Goal: Ask a question: Seek information or help from site administrators or community

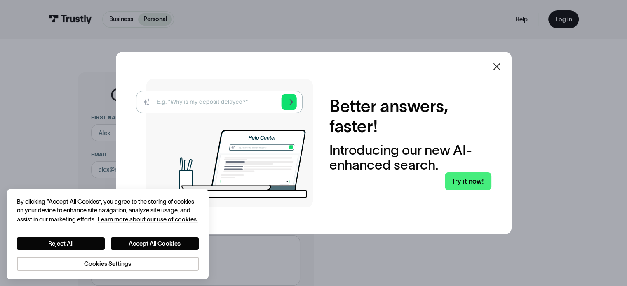
click at [499, 69] on icon at bounding box center [497, 67] width 10 height 10
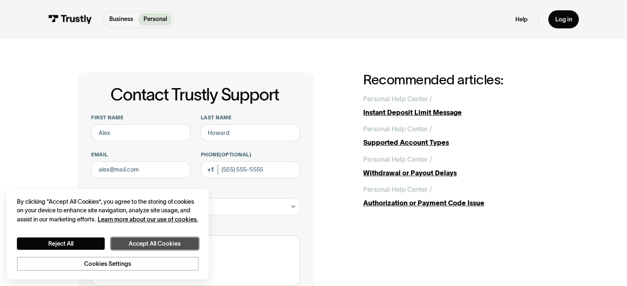
click at [156, 242] on button "Accept All Cookies" at bounding box center [155, 244] width 88 height 13
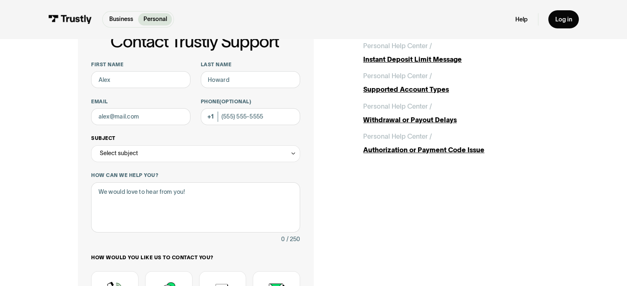
scroll to position [41, 0]
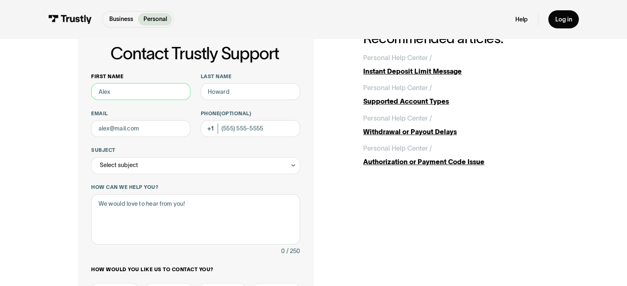
click at [132, 91] on input "First name" at bounding box center [140, 91] width 99 height 17
type input "[PERSON_NAME]"
type input "[EMAIL_ADDRESS][DOMAIN_NAME]"
type input "[PHONE_NUMBER]"
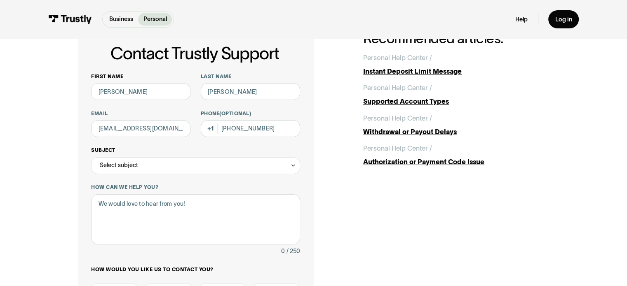
click at [152, 167] on div "Select subject" at bounding box center [195, 165] width 209 height 17
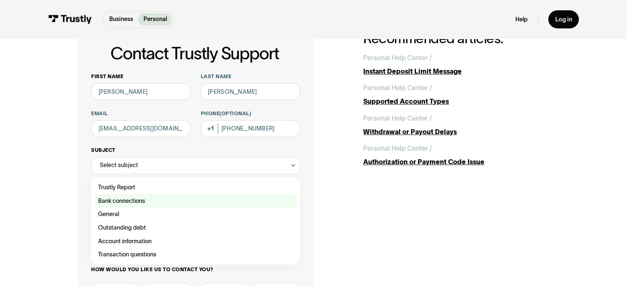
click at [136, 202] on div "Contact Trustly Support" at bounding box center [196, 202] width 202 height 14
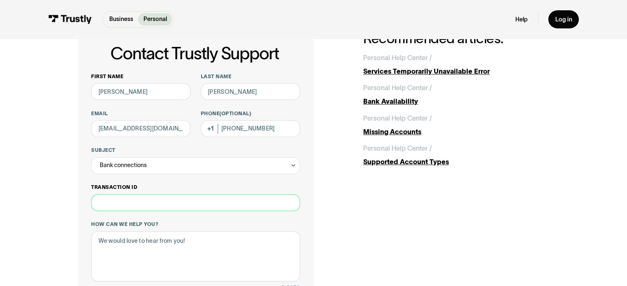
click at [157, 204] on input "Transaction ID" at bounding box center [195, 203] width 209 height 17
click at [158, 172] on div "Bank connections" at bounding box center [195, 165] width 209 height 17
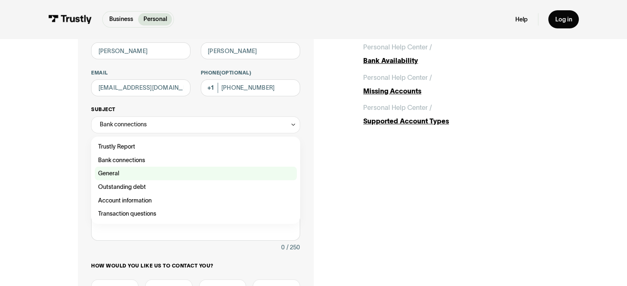
scroll to position [82, 0]
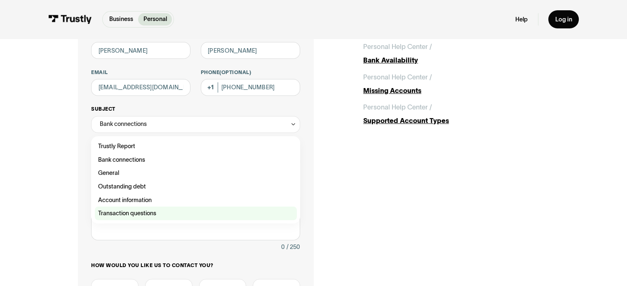
click at [135, 214] on div "Contact Trustly Support" at bounding box center [196, 214] width 202 height 14
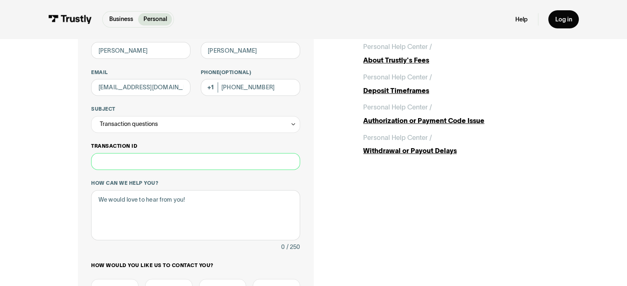
click at [143, 159] on input "Transaction ID" at bounding box center [195, 161] width 209 height 17
click at [163, 129] on div "Transaction questions" at bounding box center [195, 124] width 209 height 17
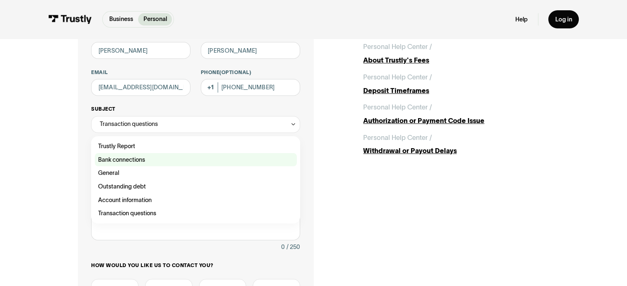
click at [142, 157] on div "Contact Trustly Support" at bounding box center [196, 160] width 202 height 14
type input "**********"
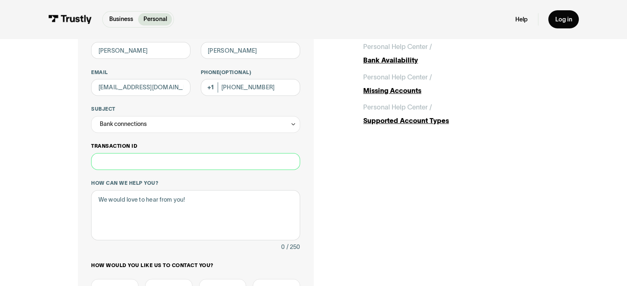
click at [131, 161] on input "Transaction ID" at bounding box center [195, 161] width 209 height 17
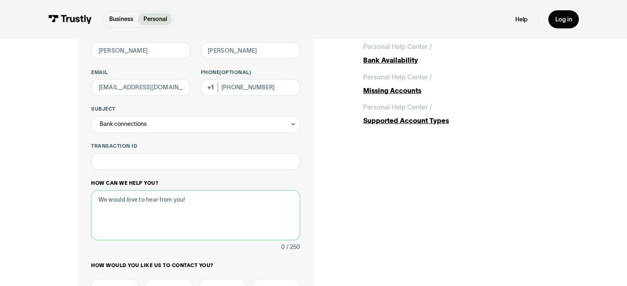
click at [244, 220] on textarea "How can we help you?" at bounding box center [195, 215] width 209 height 51
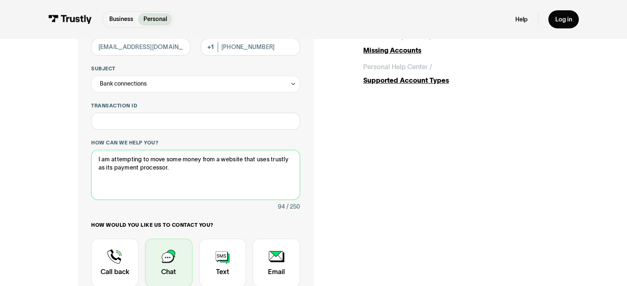
scroll to position [124, 0]
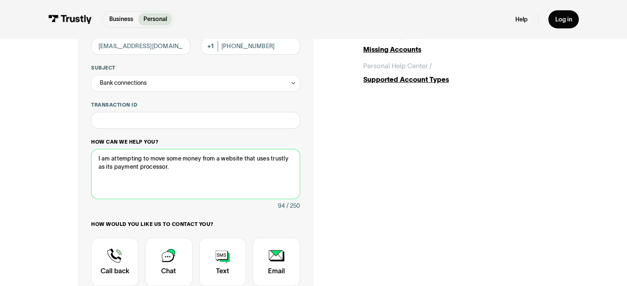
drag, startPoint x: 136, startPoint y: 168, endPoint x: 115, endPoint y: 168, distance: 21.8
click at [115, 168] on textarea "I am attempting to move some money from a website that uses trustly as its paym…" at bounding box center [195, 174] width 209 height 51
click at [190, 173] on textarea "I am attempting to move some money from a website that uses trustly as its tran…" at bounding box center [195, 174] width 209 height 51
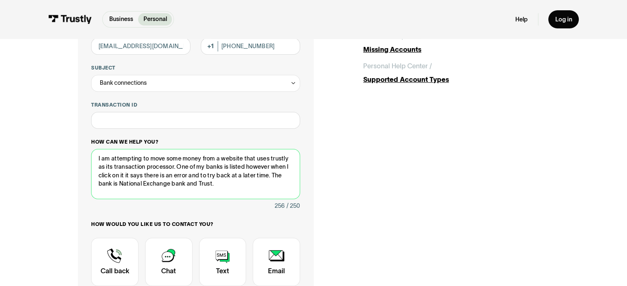
drag, startPoint x: 221, startPoint y: 169, endPoint x: 178, endPoint y: 167, distance: 43.3
click at [178, 167] on textarea "I am attempting to move some money from a website that uses trustly as its tran…" at bounding box center [195, 174] width 209 height 51
click at [203, 187] on textarea "I am attempting to move some money from a website that uses trustly as its tran…" at bounding box center [195, 174] width 209 height 51
drag, startPoint x: 177, startPoint y: 159, endPoint x: 172, endPoint y: 160, distance: 5.5
click at [172, 159] on textarea "I am attempting to move some money from a website that uses trustly as its tran…" at bounding box center [195, 174] width 209 height 51
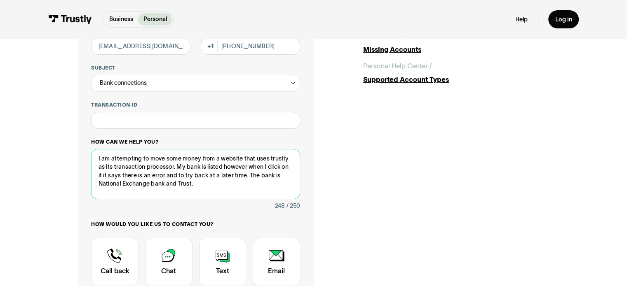
click at [185, 162] on textarea "I am attempting to move some money from a website that uses trustly as its tran…" at bounding box center [195, 174] width 209 height 51
drag, startPoint x: 180, startPoint y: 159, endPoint x: 164, endPoint y: 160, distance: 16.5
click at [164, 160] on textarea "I am attempting to move some money from a website that uses trustly as its tran…" at bounding box center [195, 174] width 209 height 51
click at [191, 184] on textarea "I am attempting to move money from a website that uses trustly as its transacti…" at bounding box center [195, 174] width 209 height 51
click at [194, 185] on textarea "I am attempting to move money from a website that uses trustly as its transacti…" at bounding box center [195, 174] width 209 height 51
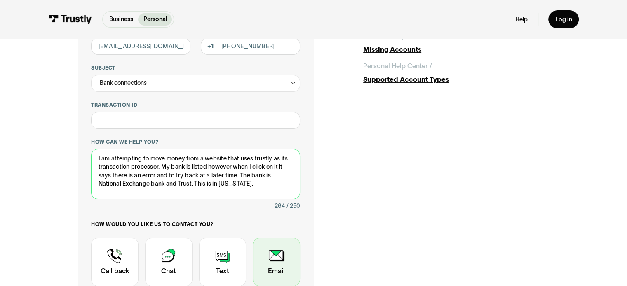
scroll to position [165, 0]
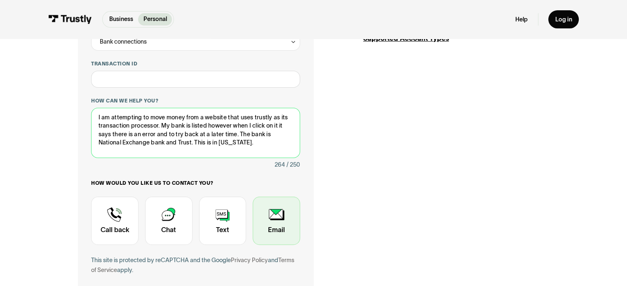
type textarea "I am attempting to move money from a website that uses trustly as its transacti…"
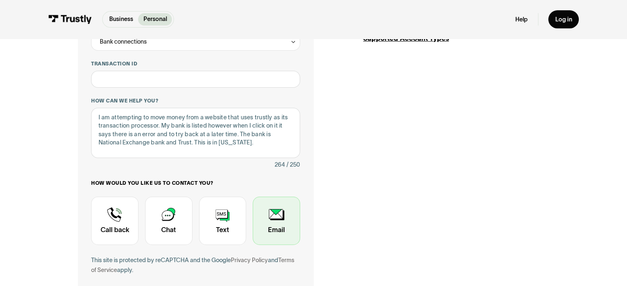
click at [278, 225] on div "Contact Trustly Support" at bounding box center [276, 221] width 47 height 49
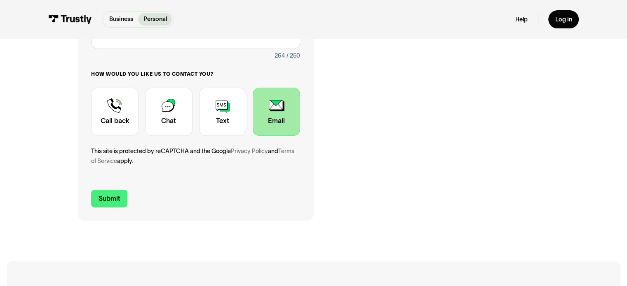
scroll to position [288, 0]
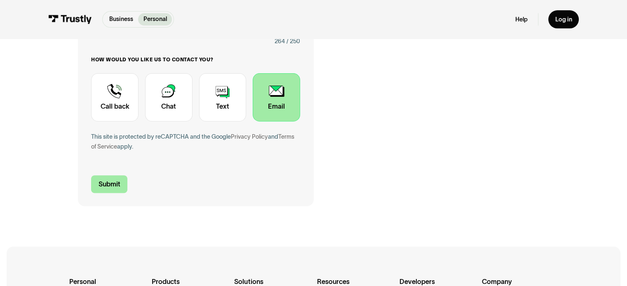
click at [121, 187] on input "Submit" at bounding box center [109, 185] width 36 height 18
type input "[PHONE_NUMBER]"
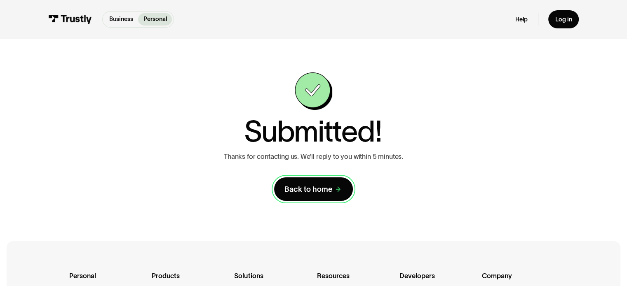
click at [314, 196] on link "Back to home" at bounding box center [313, 189] width 78 height 23
